Goal: Navigation & Orientation: Find specific page/section

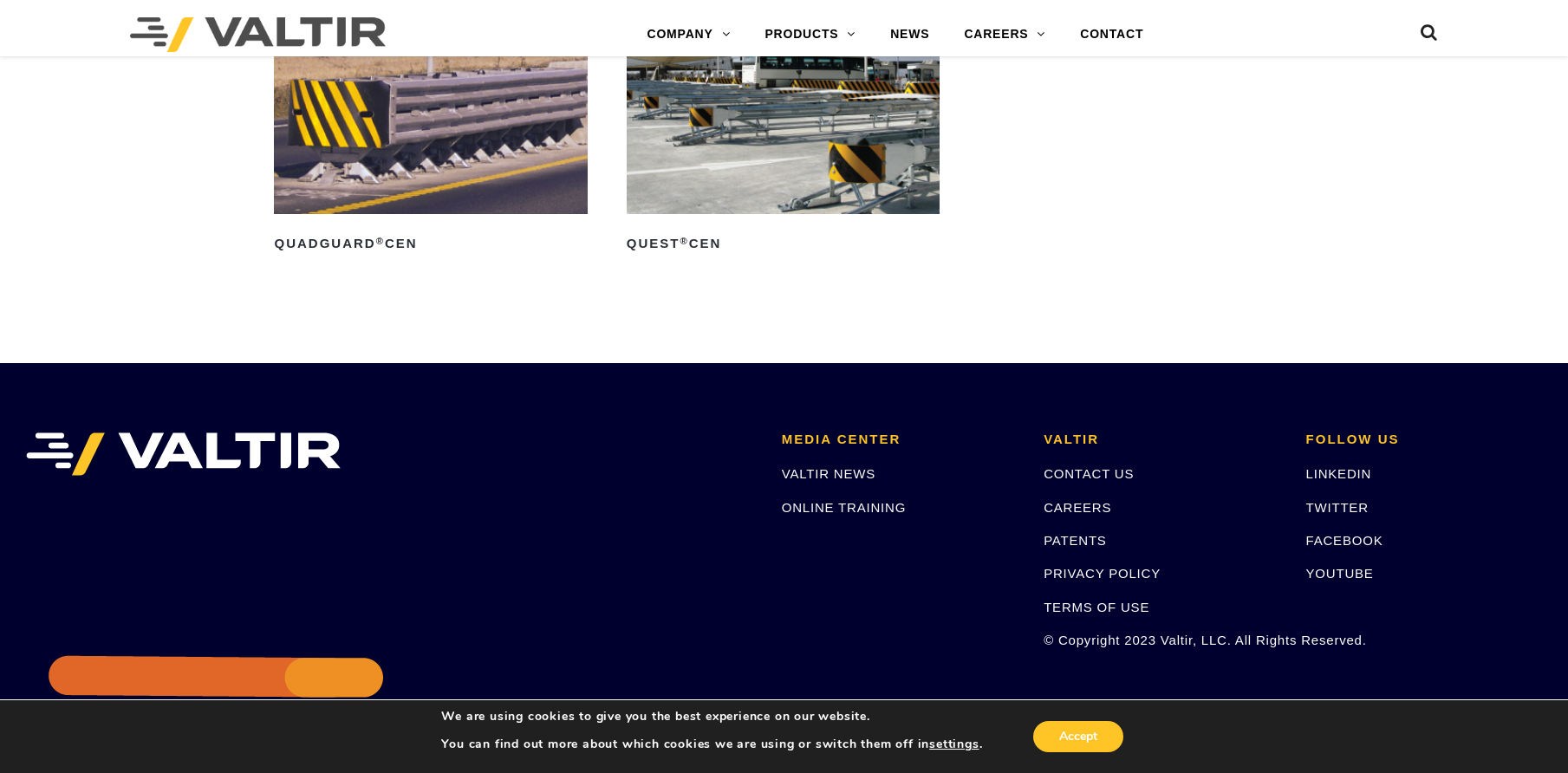
scroll to position [5948, 0]
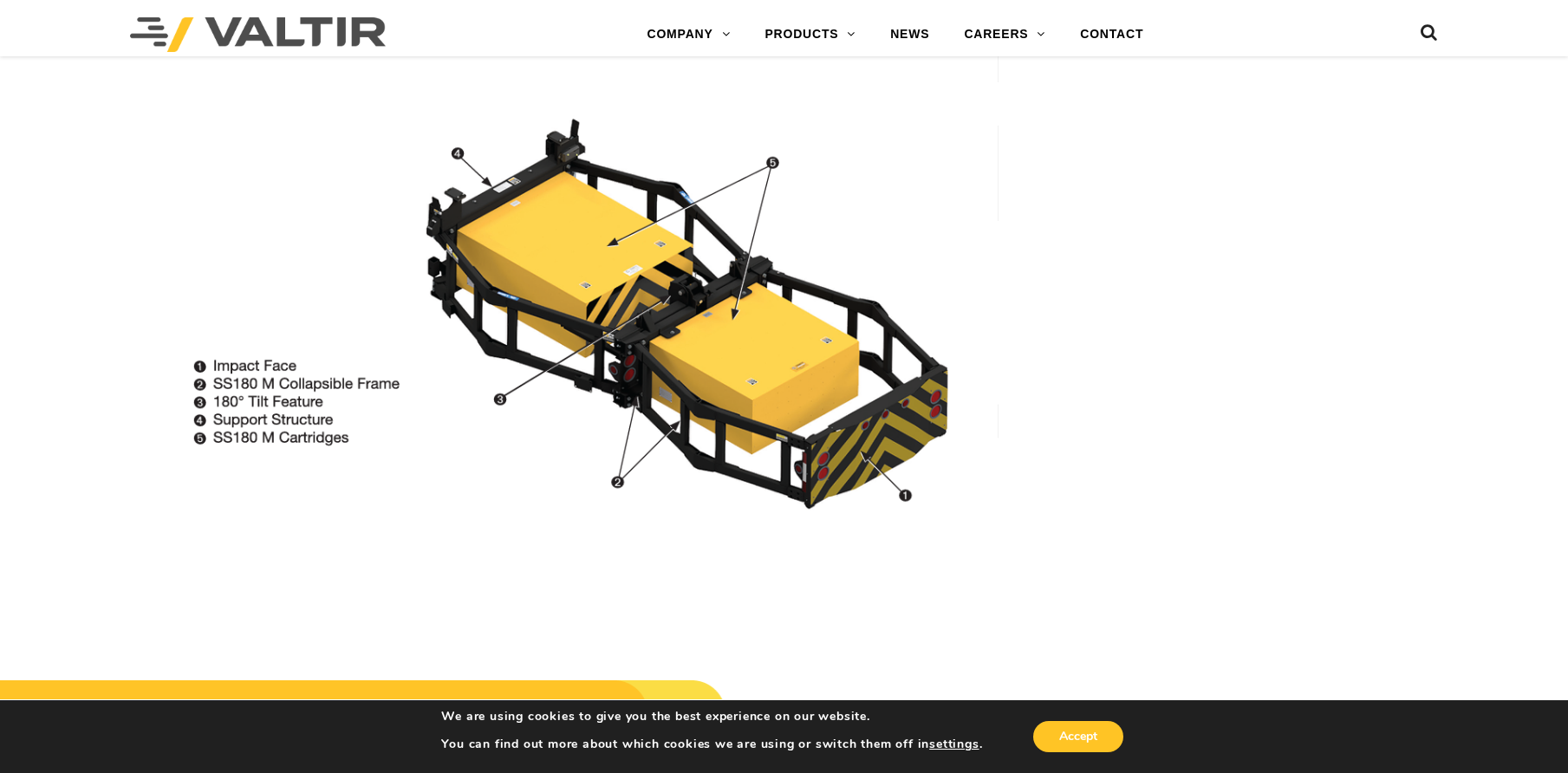
scroll to position [1385, 0]
